Goal: Navigation & Orientation: Find specific page/section

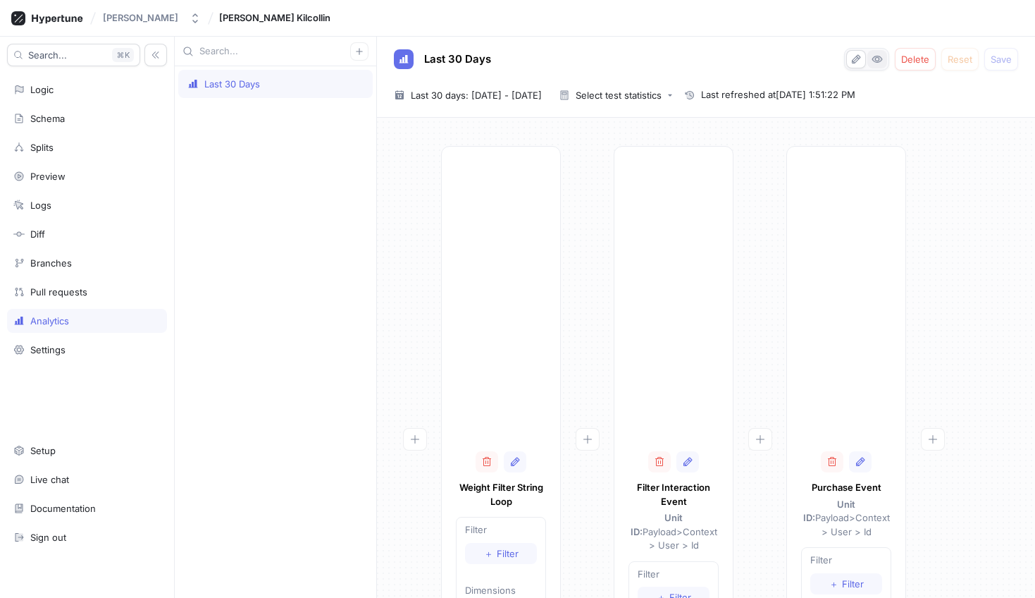
click at [877, 58] on icon "button" at bounding box center [878, 59] width 11 height 7
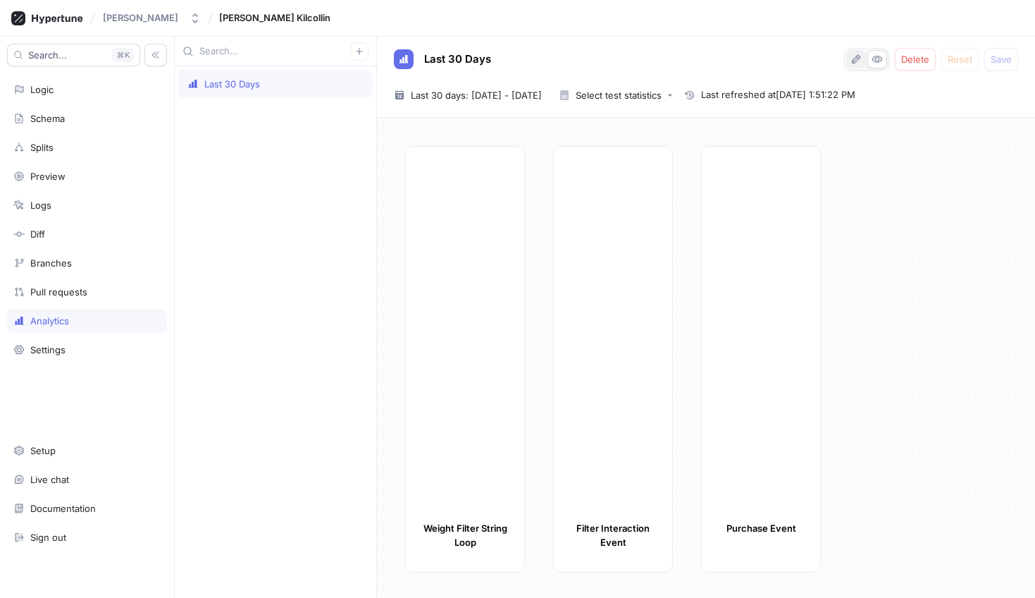
click at [856, 62] on icon "button" at bounding box center [856, 59] width 11 height 11
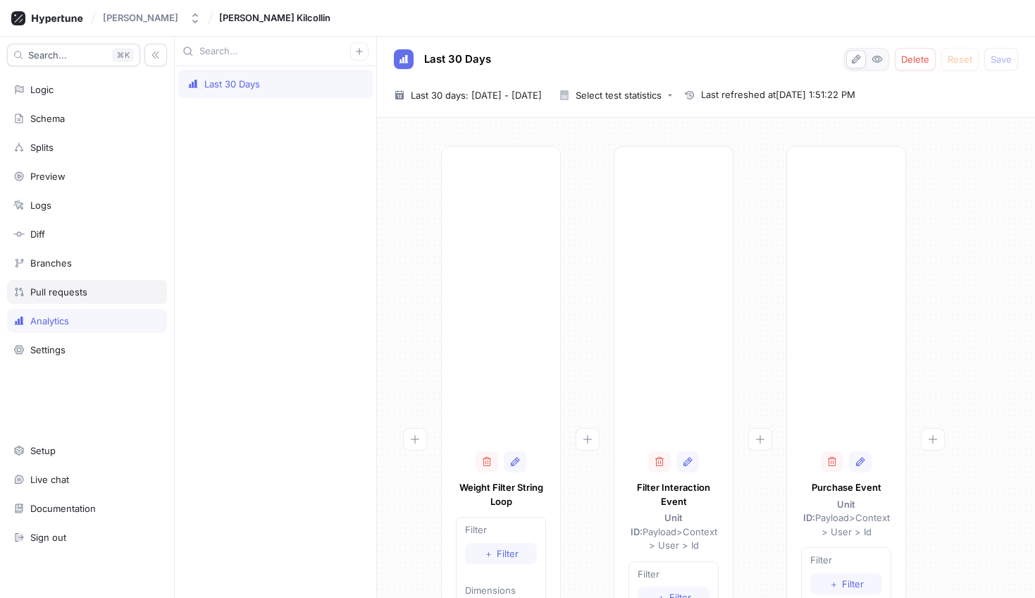
click at [51, 300] on div "Pull requests" at bounding box center [87, 292] width 160 height 24
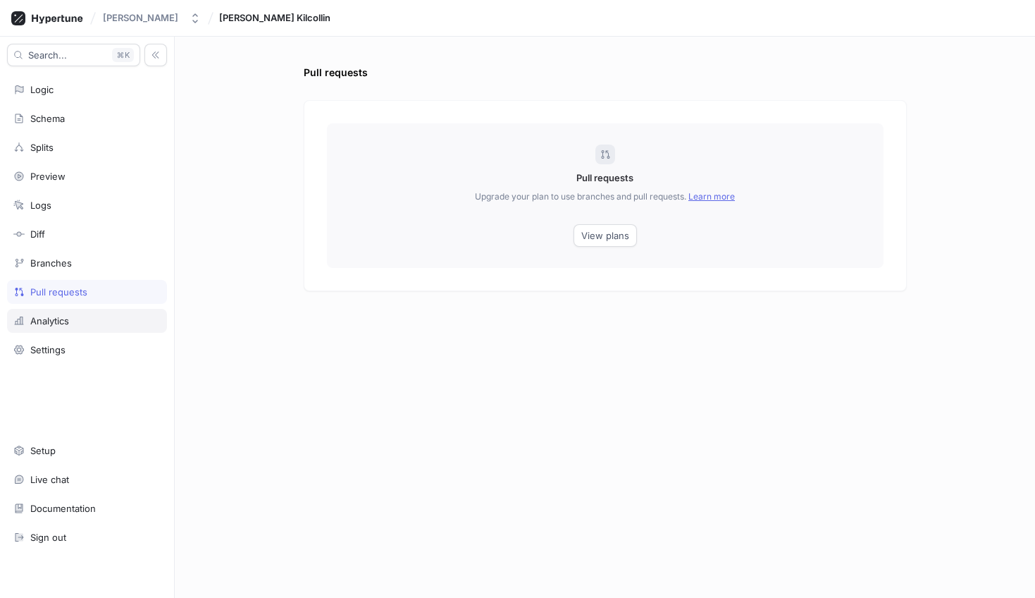
click at [55, 321] on div "Analytics" at bounding box center [49, 320] width 39 height 11
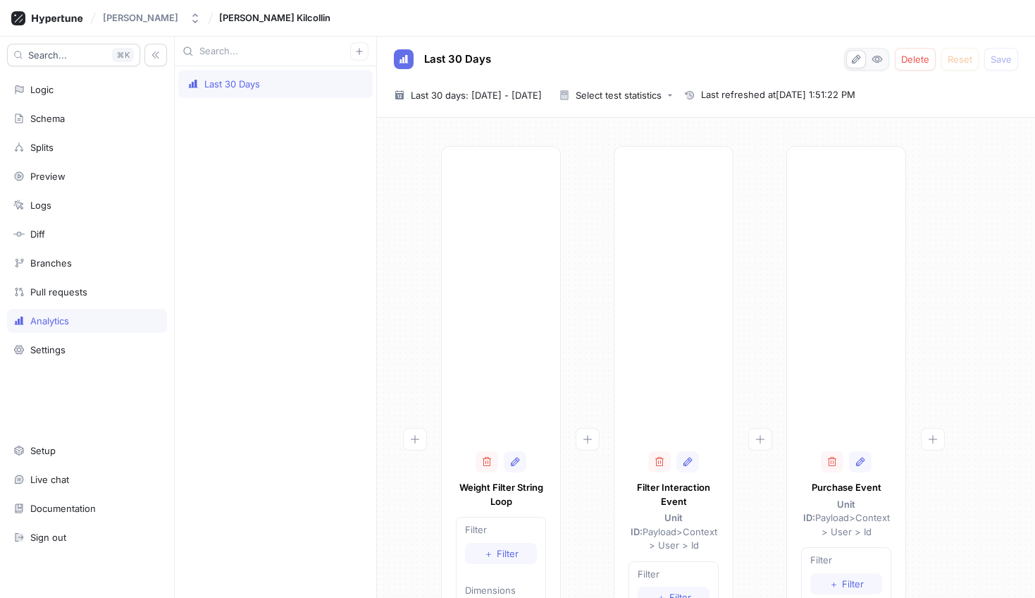
click at [245, 73] on div "Last 30 Days" at bounding box center [275, 84] width 195 height 28
click at [297, 214] on div "Last 30 Days" at bounding box center [276, 331] width 202 height 531
click at [883, 63] on icon "button" at bounding box center [877, 59] width 11 height 11
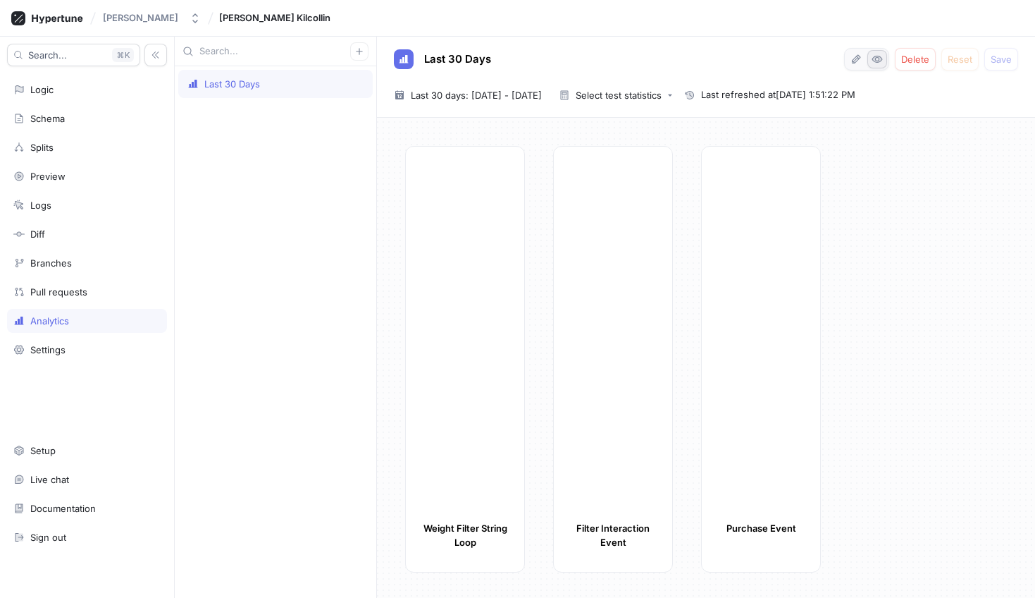
click at [883, 63] on icon "button" at bounding box center [877, 59] width 11 height 11
click at [837, 61] on div "Last 30 Days Delete Reset Save" at bounding box center [706, 59] width 624 height 23
click at [854, 61] on icon "button" at bounding box center [856, 58] width 8 height 9
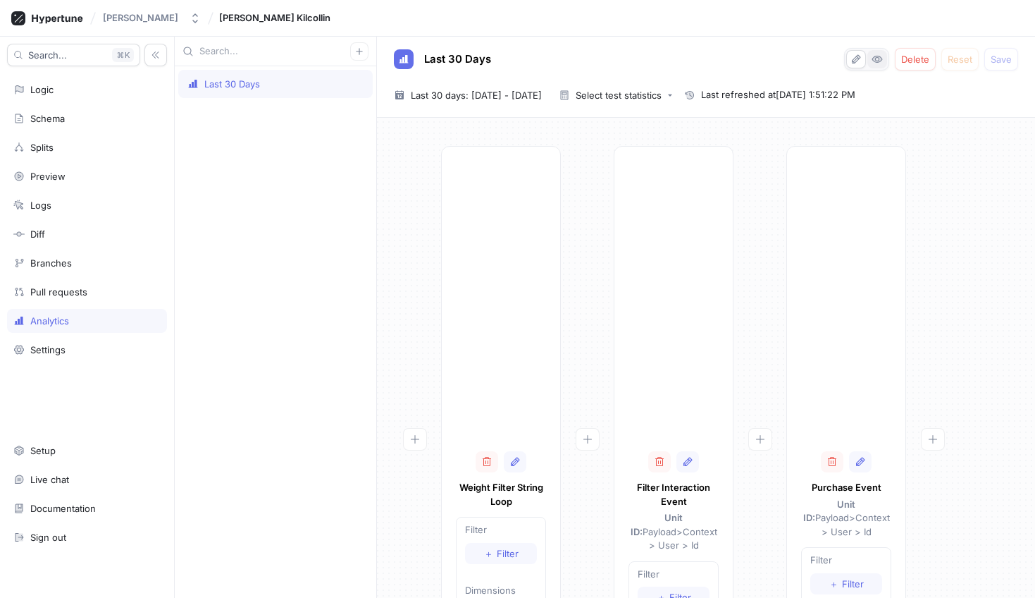
click at [883, 61] on icon "button" at bounding box center [877, 59] width 11 height 11
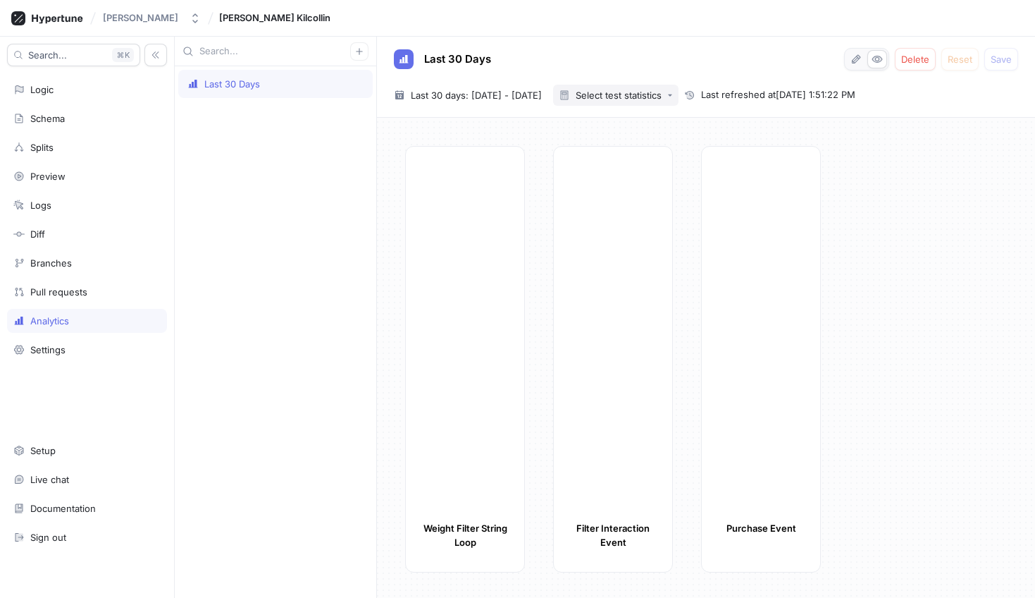
click at [679, 88] on button "Select test statistics" at bounding box center [615, 95] width 125 height 21
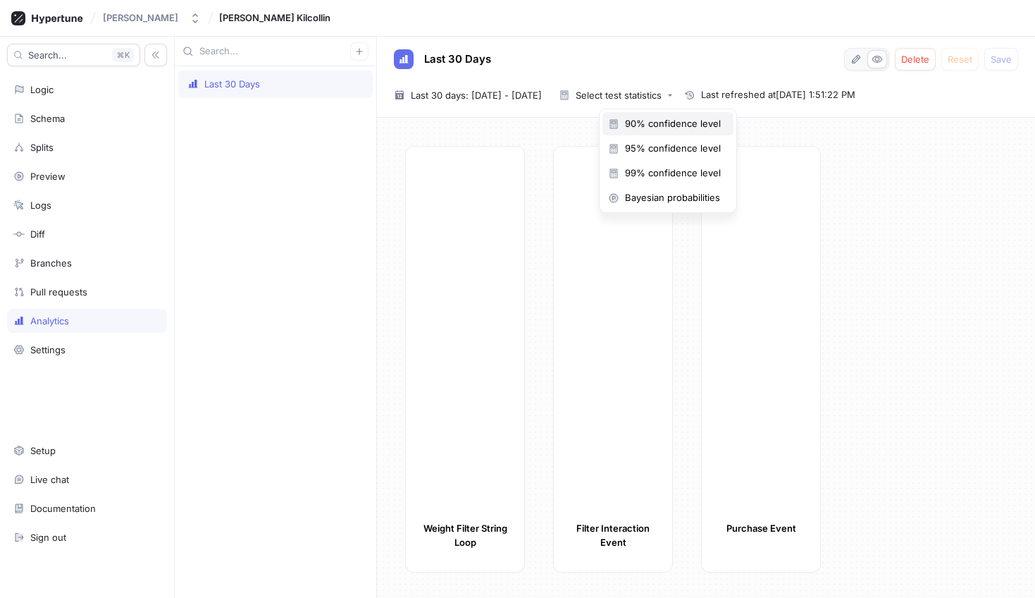
click at [623, 124] on div "90% confidence level" at bounding box center [664, 124] width 113 height 12
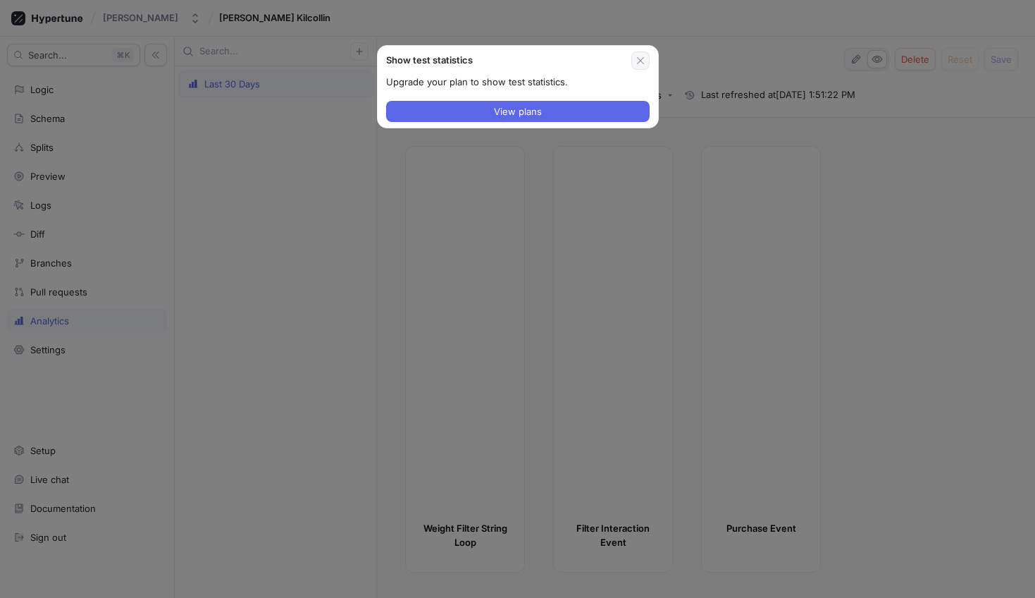
click at [642, 59] on icon "button" at bounding box center [640, 60] width 11 height 11
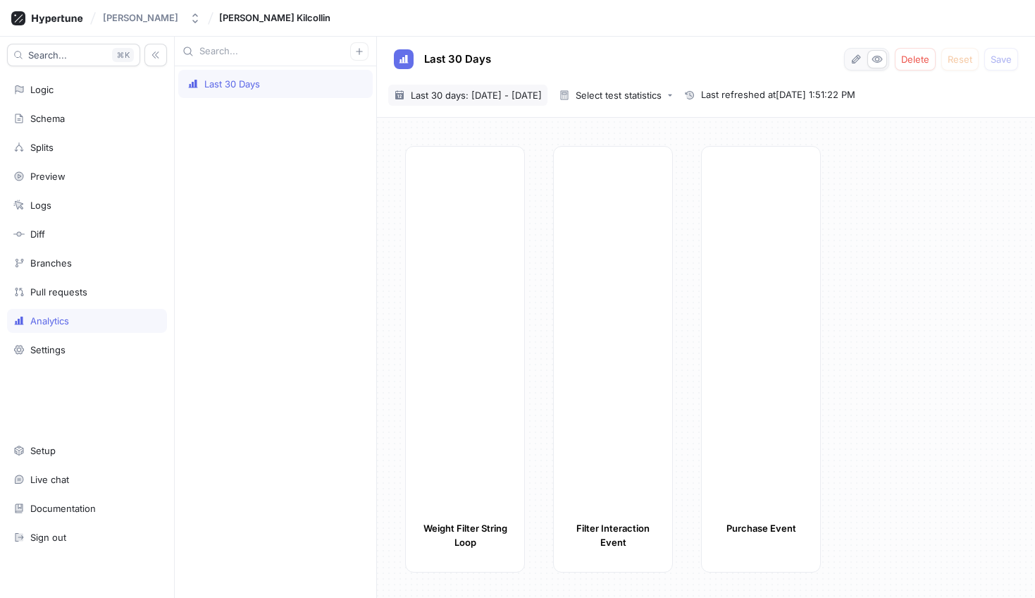
click at [457, 87] on div "[DATE] ~ [DATE] Last 30 days: [DATE] - [DATE]" at bounding box center [467, 95] width 159 height 21
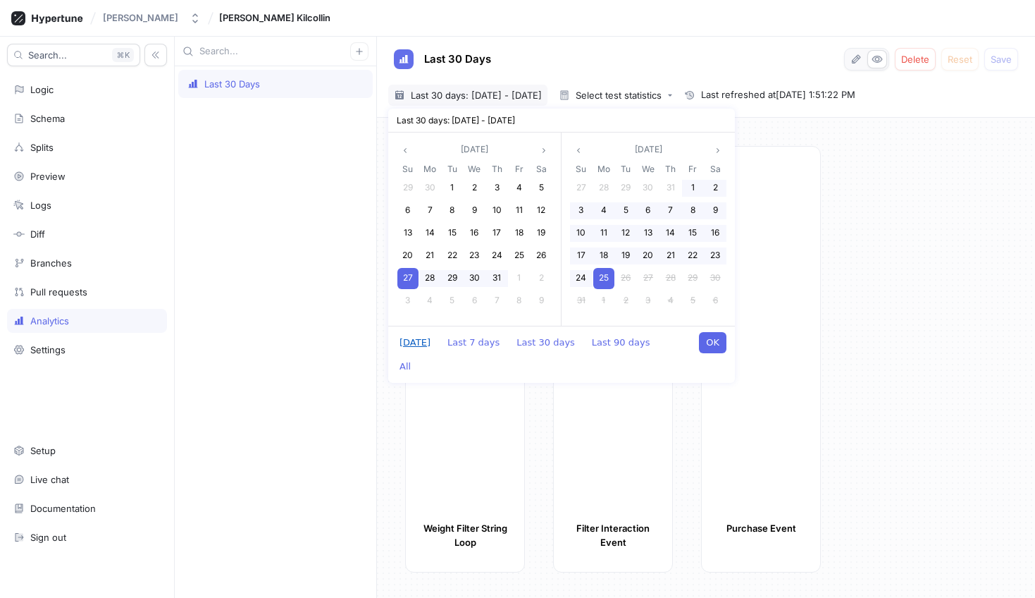
click at [409, 345] on button "[DATE]" at bounding box center [415, 342] width 45 height 21
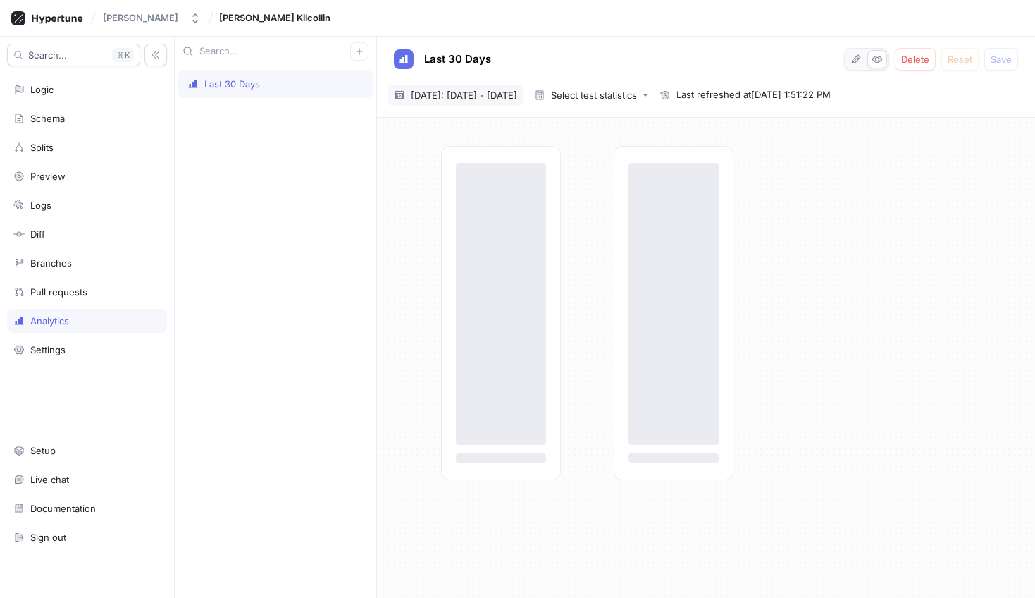
click at [488, 88] on span "[DATE]: [DATE] - [DATE]" at bounding box center [464, 95] width 106 height 14
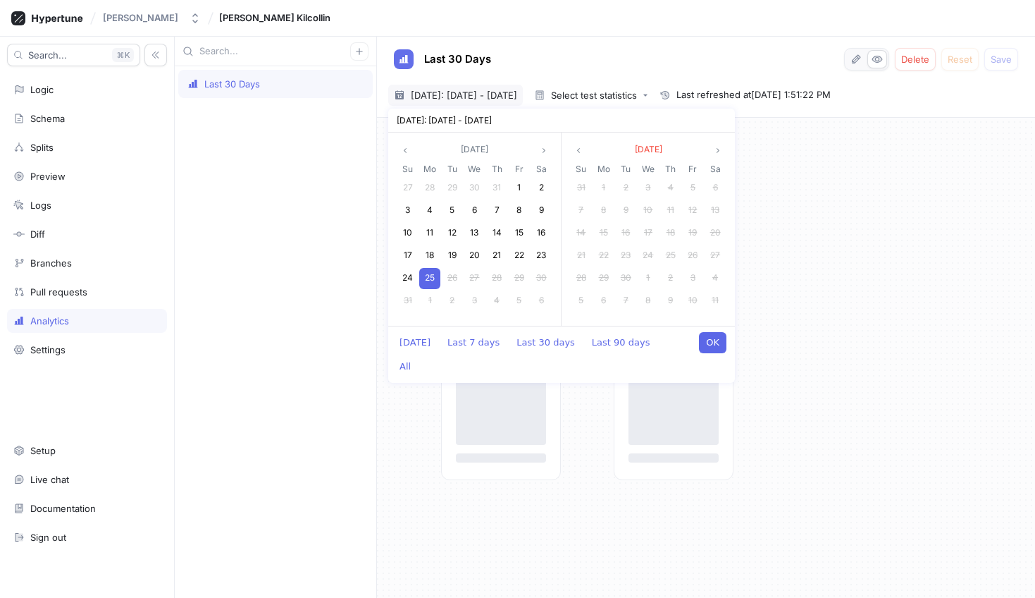
click at [524, 330] on div "[DATE] Last 7 days Last 30 days Last 90 days All OK" at bounding box center [561, 354] width 347 height 57
click at [521, 354] on div "[DATE] Last 7 days Last 30 days Last 90 days All OK" at bounding box center [561, 354] width 347 height 57
click at [558, 355] on div "[DATE] Last 7 days Last 30 days Last 90 days All OK" at bounding box center [561, 354] width 347 height 57
click at [538, 340] on button "Last 30 days" at bounding box center [546, 342] width 73 height 21
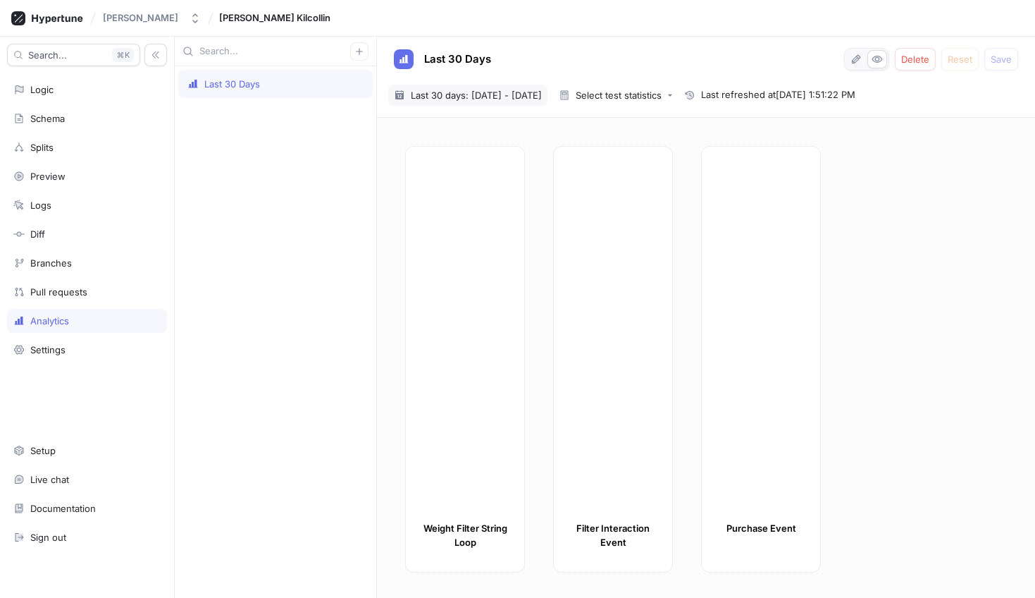
click at [499, 92] on span "Last 30 days: [DATE] - [DATE]" at bounding box center [476, 95] width 131 height 14
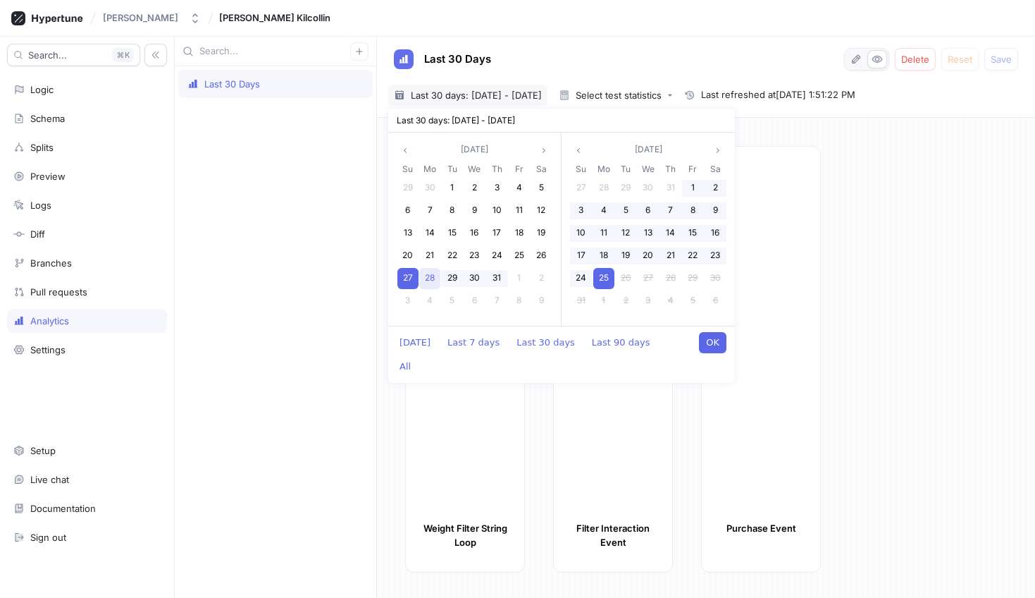
click at [431, 281] on span "28" at bounding box center [430, 277] width 10 height 11
click at [608, 276] on span "25" at bounding box center [604, 277] width 10 height 11
click at [715, 340] on button "OK" at bounding box center [712, 342] width 27 height 21
type input "[DATE] ~ [DATE]"
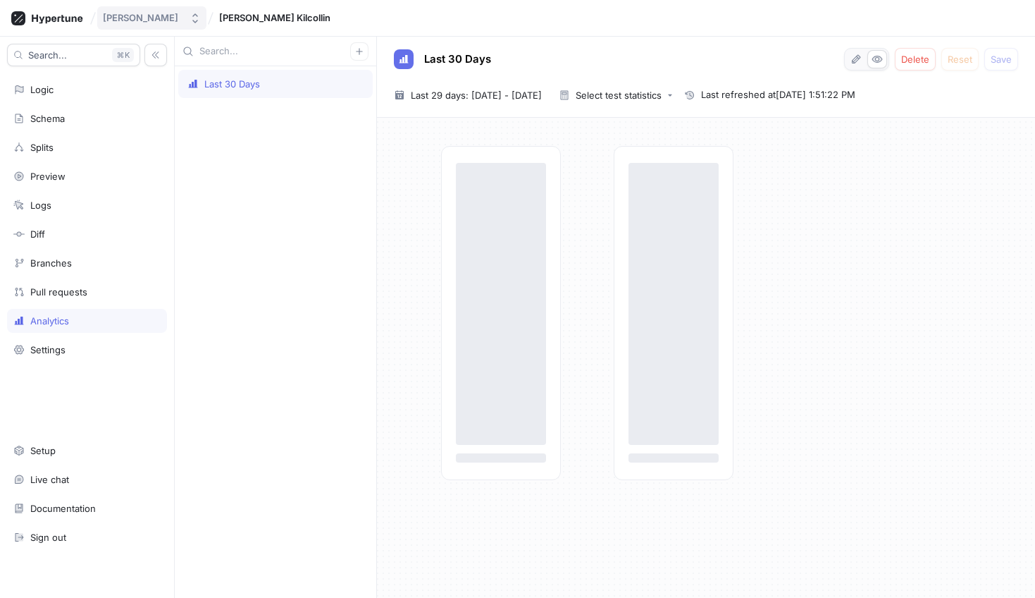
click at [145, 9] on button "[PERSON_NAME]" at bounding box center [151, 17] width 109 height 23
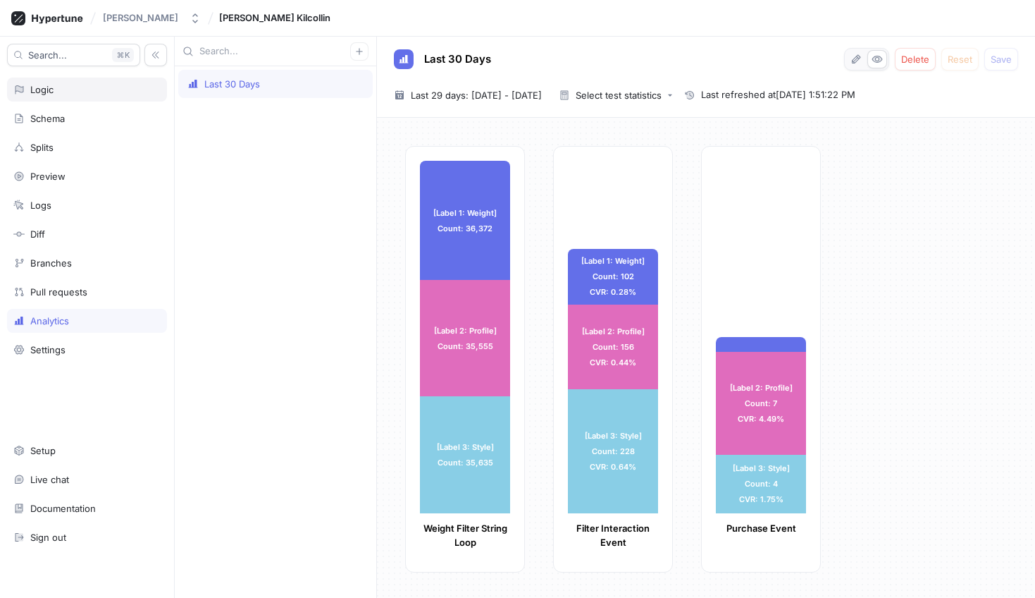
click at [57, 87] on div "Logic" at bounding box center [86, 89] width 147 height 11
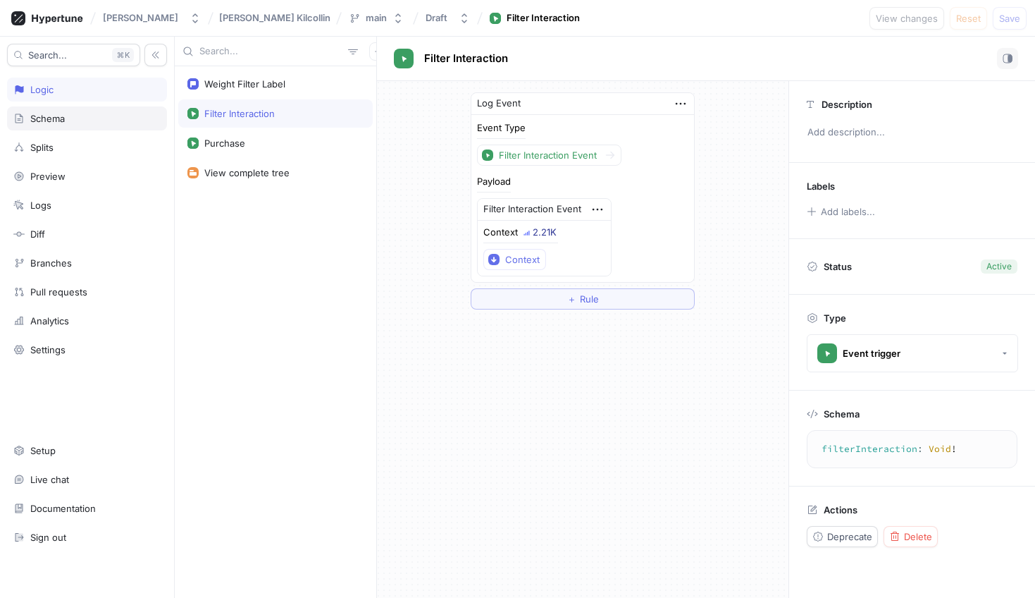
click at [91, 113] on div "Schema" at bounding box center [86, 118] width 147 height 11
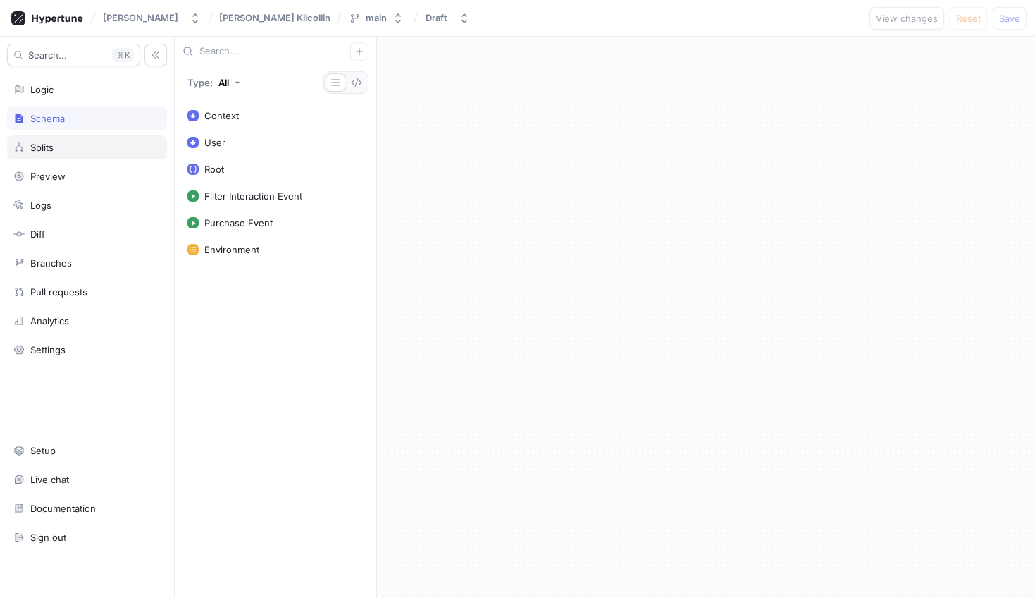
click at [63, 152] on div "Splits" at bounding box center [86, 147] width 147 height 11
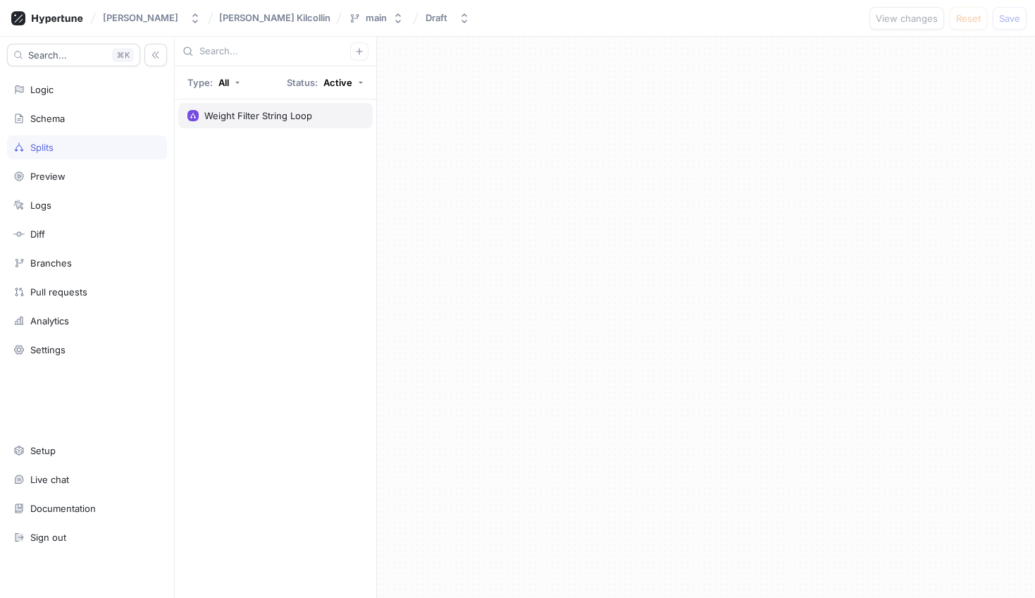
click at [273, 110] on div "Weight Filter String Loop" at bounding box center [258, 115] width 108 height 11
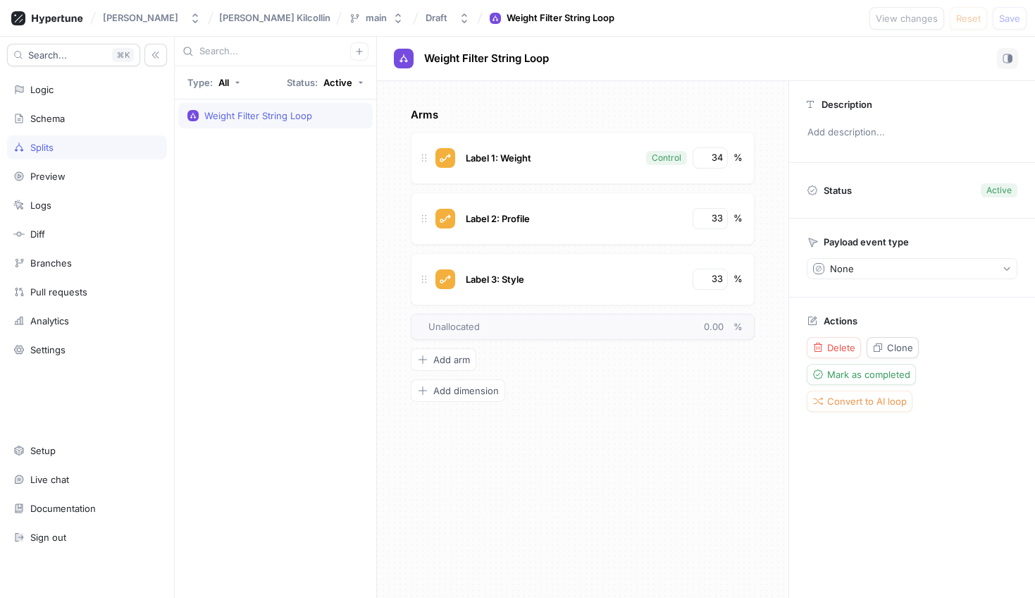
click at [308, 233] on div "Weight Filter String Loop" at bounding box center [276, 348] width 202 height 498
